Goal: Task Accomplishment & Management: Manage account settings

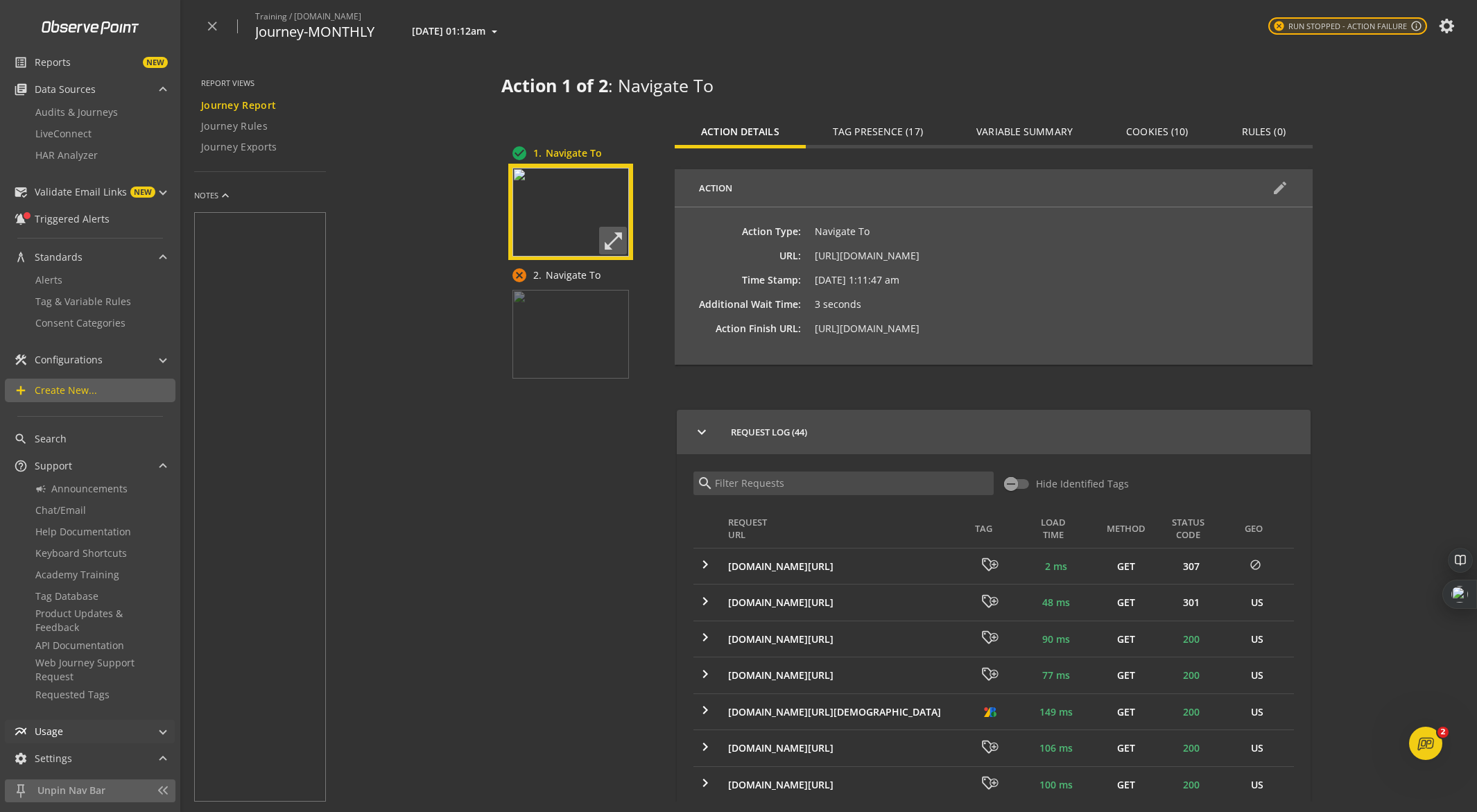
scroll to position [289, 0]
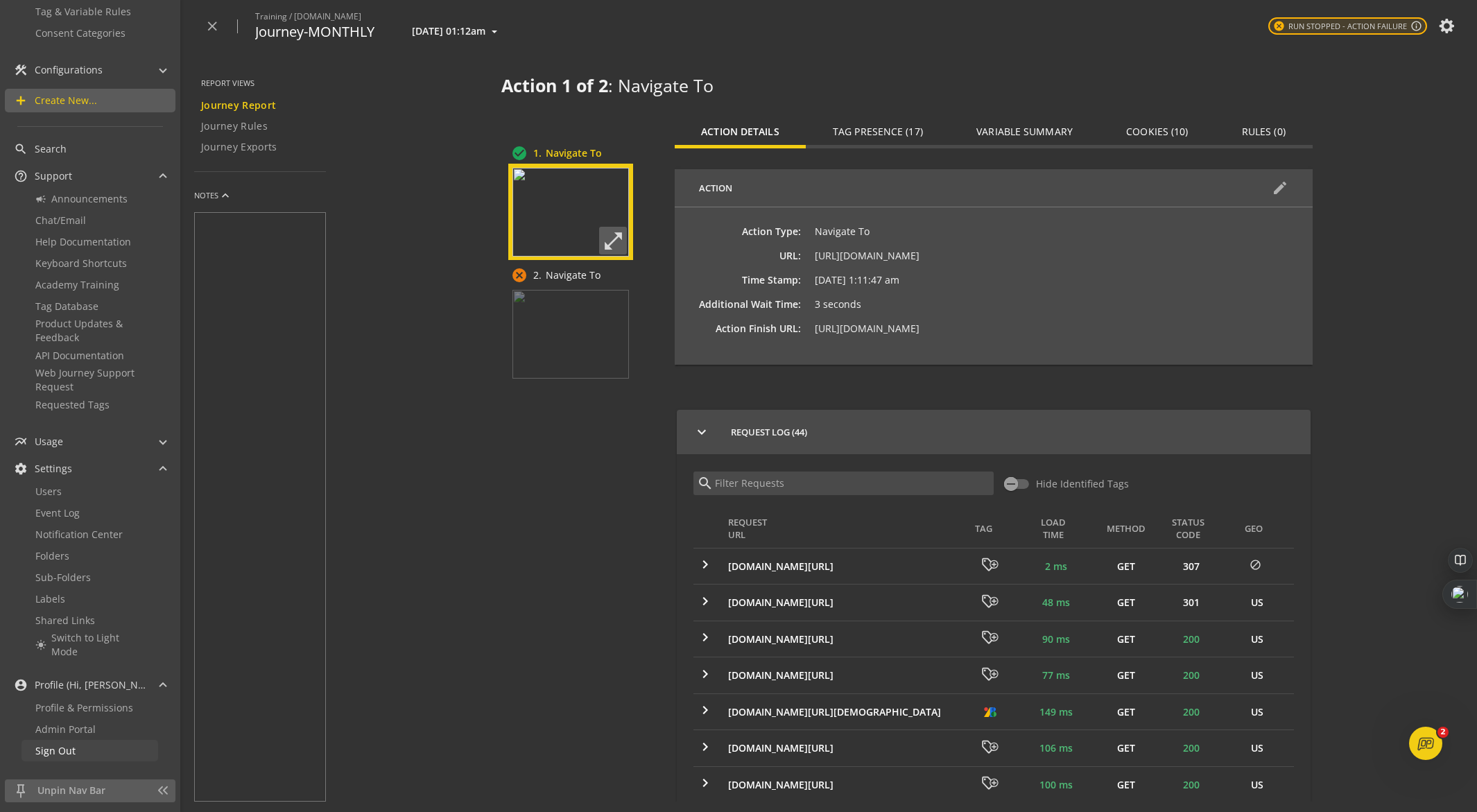
click at [64, 743] on span "Sign Out" at bounding box center [55, 750] width 40 height 13
